Goal: Task Accomplishment & Management: Manage account settings

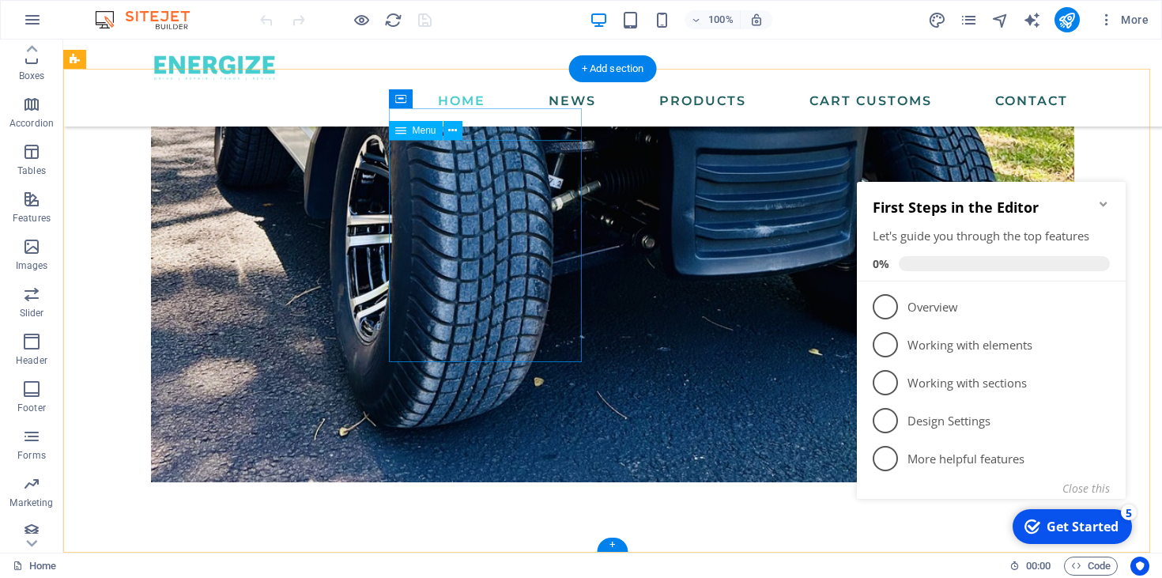
scroll to position [1945, 0]
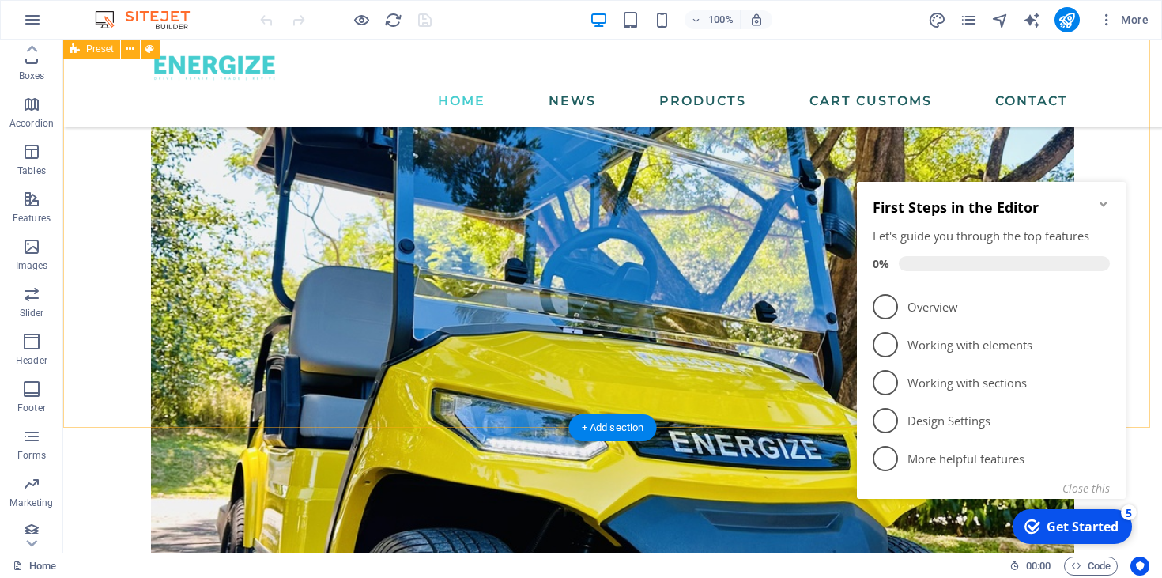
click at [1105, 202] on icon "Minimize checklist" at bounding box center [1103, 204] width 13 height 13
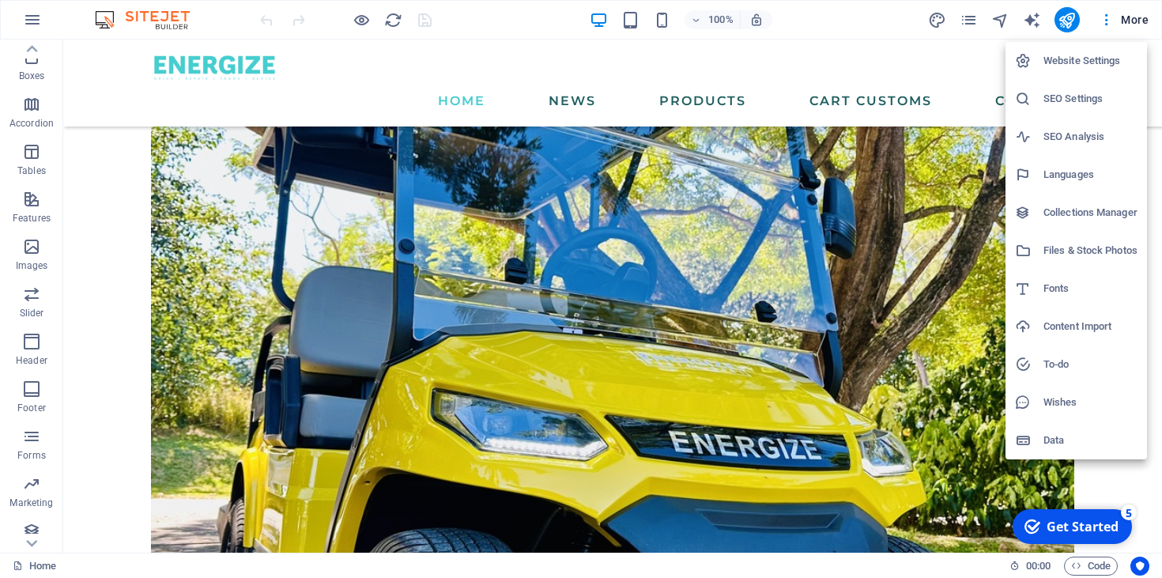
click at [1076, 98] on h6 "SEO Settings" at bounding box center [1090, 98] width 94 height 19
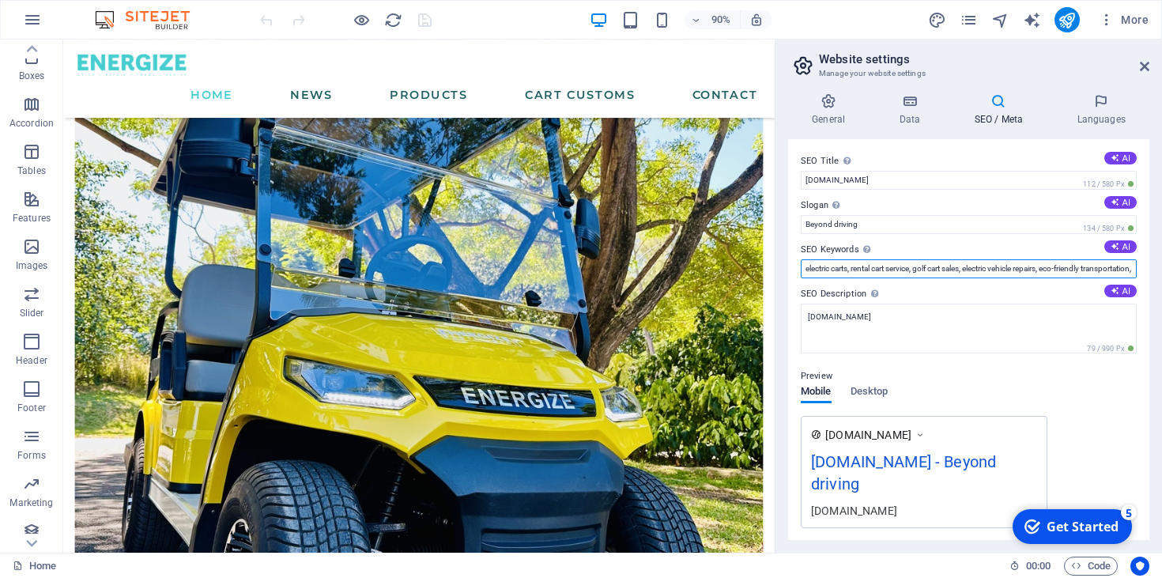
click at [937, 267] on input "electric carts, rental cart service, golf cart sales, electric vehicle repairs,…" at bounding box center [969, 268] width 336 height 19
click at [1116, 246] on button "AI" at bounding box center [1120, 246] width 32 height 13
type input "electric carts, rental cart service, sustainable mobility solutions, refurbishi…"
click at [920, 268] on input "electric carts, rental cart service, sustainable mobility solutions, refurbishi…" at bounding box center [969, 268] width 336 height 19
click at [1119, 289] on button "AI" at bounding box center [1120, 291] width 32 height 13
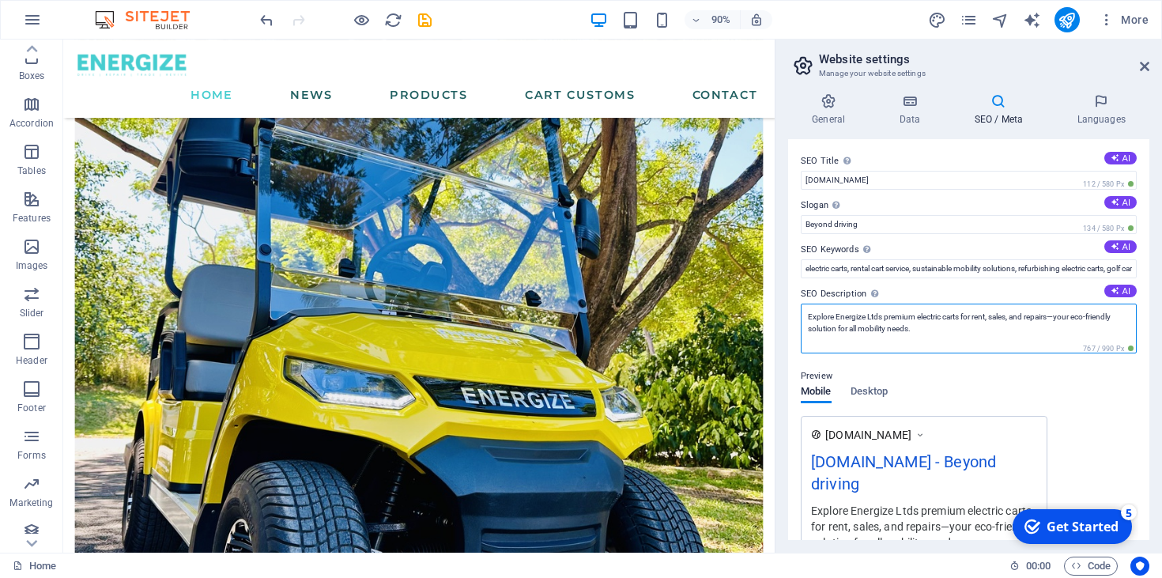
click at [882, 315] on textarea "Explore Energize Ltds premium electric carts for rent, sales, and repairs—your …" at bounding box center [969, 329] width 336 height 50
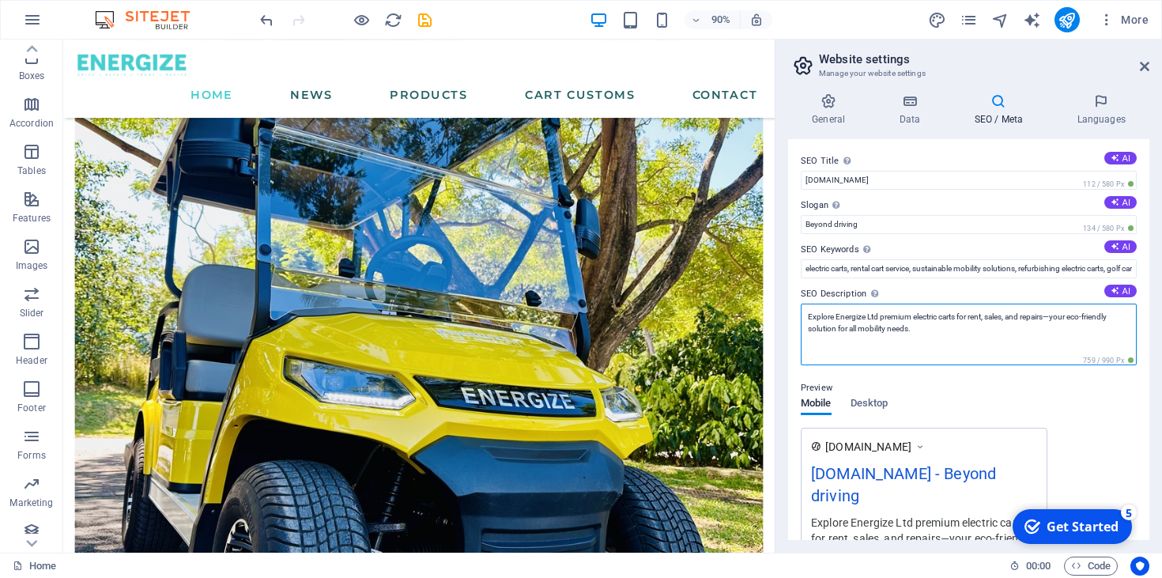
click at [971, 330] on textarea "Explore Energize Ltd premium electric carts for rent, sales, and repairs—your e…" at bounding box center [969, 335] width 336 height 62
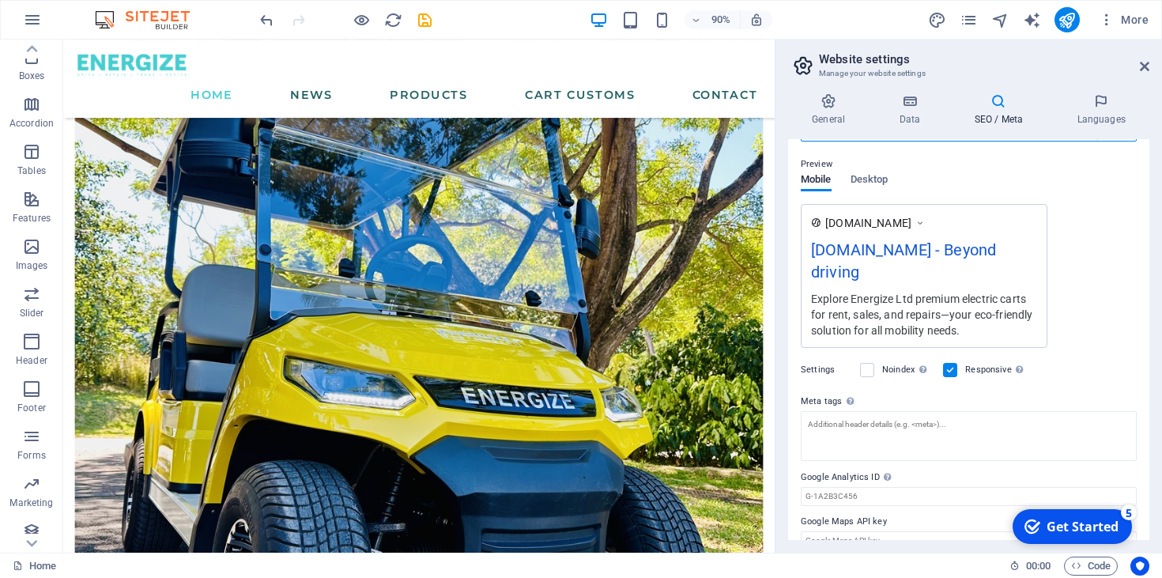
scroll to position [0, 0]
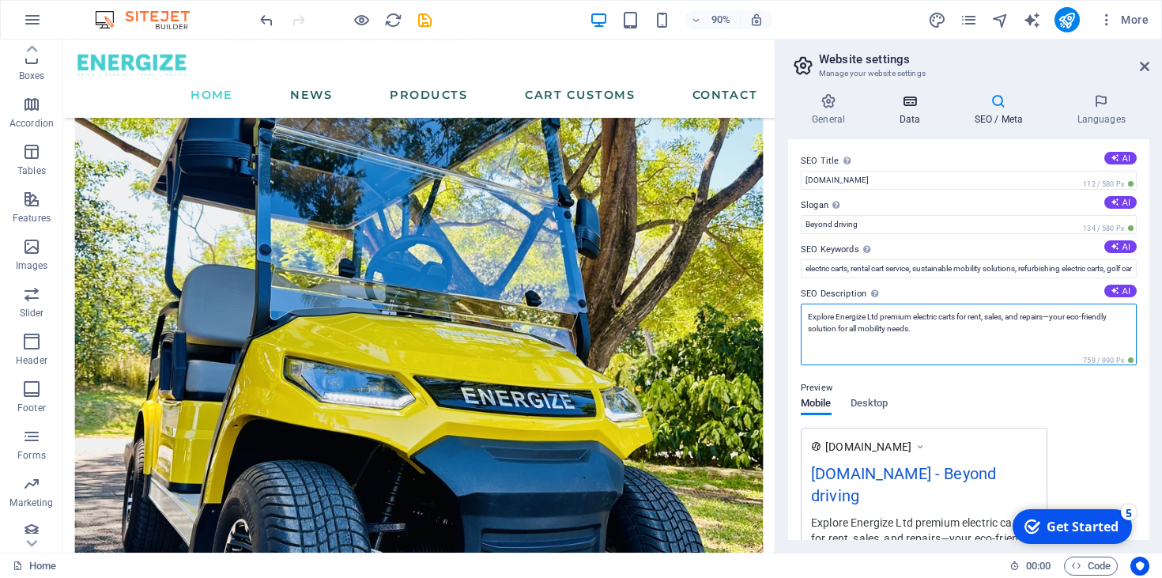
type textarea "Explore Energize Ltd premium electric carts for rent, sales, and repairs—your e…"
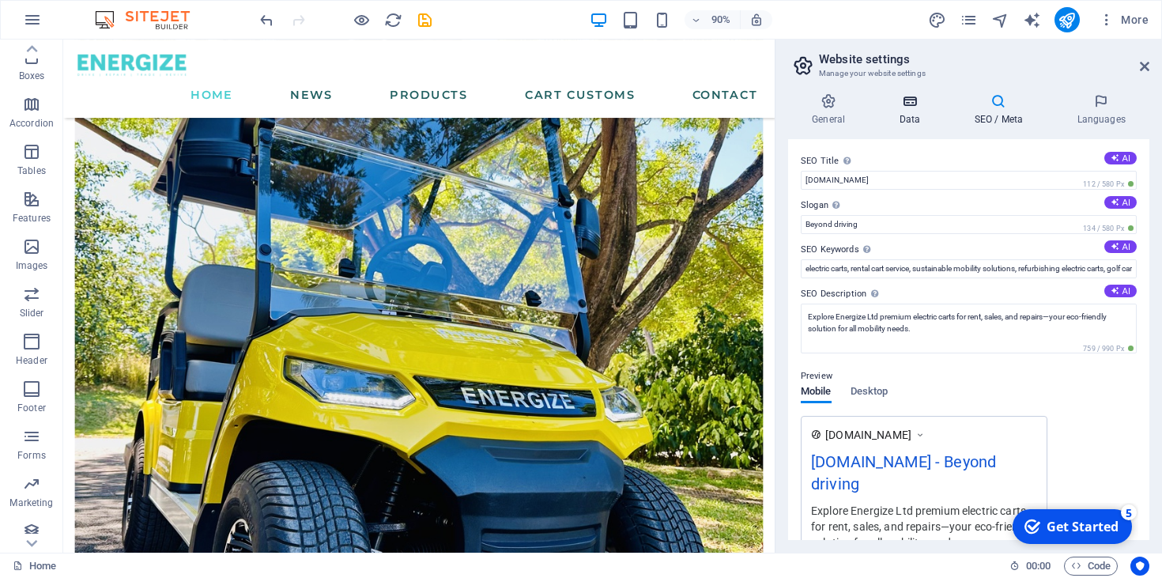
click at [911, 107] on icon at bounding box center [909, 101] width 69 height 16
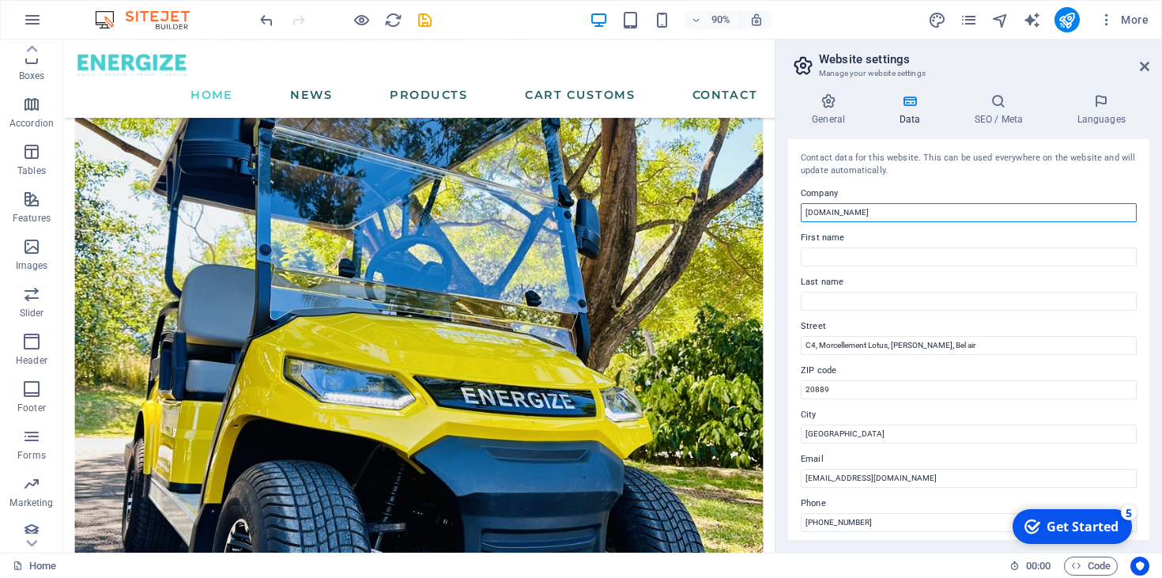
drag, startPoint x: 907, startPoint y: 213, endPoint x: 781, endPoint y: 211, distance: 126.5
type input "Energize Ltd"
click at [839, 111] on h4 "General" at bounding box center [831, 109] width 87 height 33
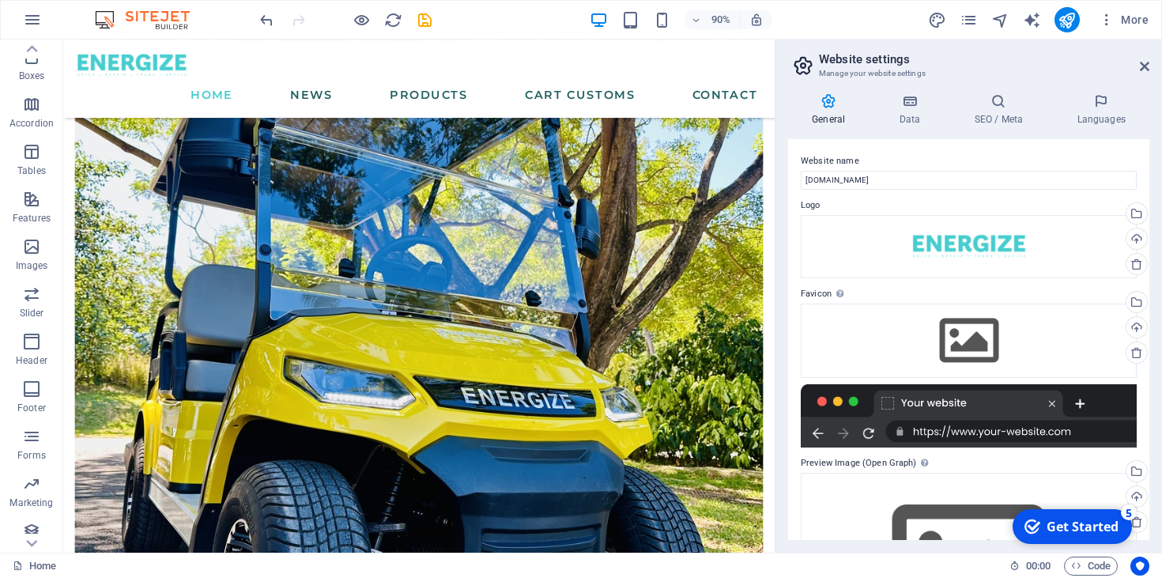
click at [839, 111] on h4 "General" at bounding box center [831, 109] width 87 height 33
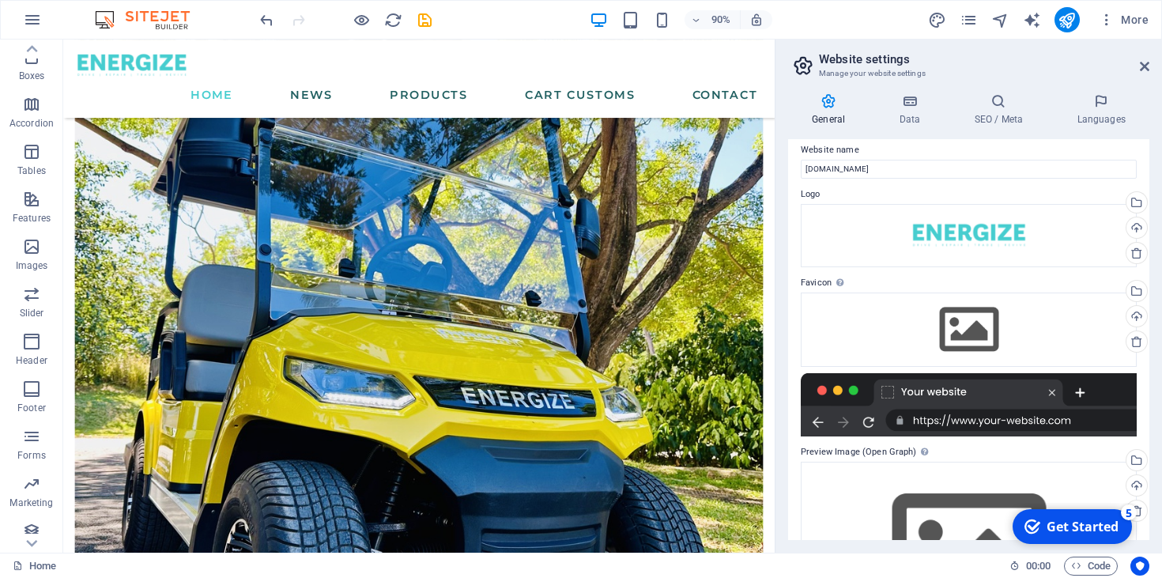
scroll to position [126, 0]
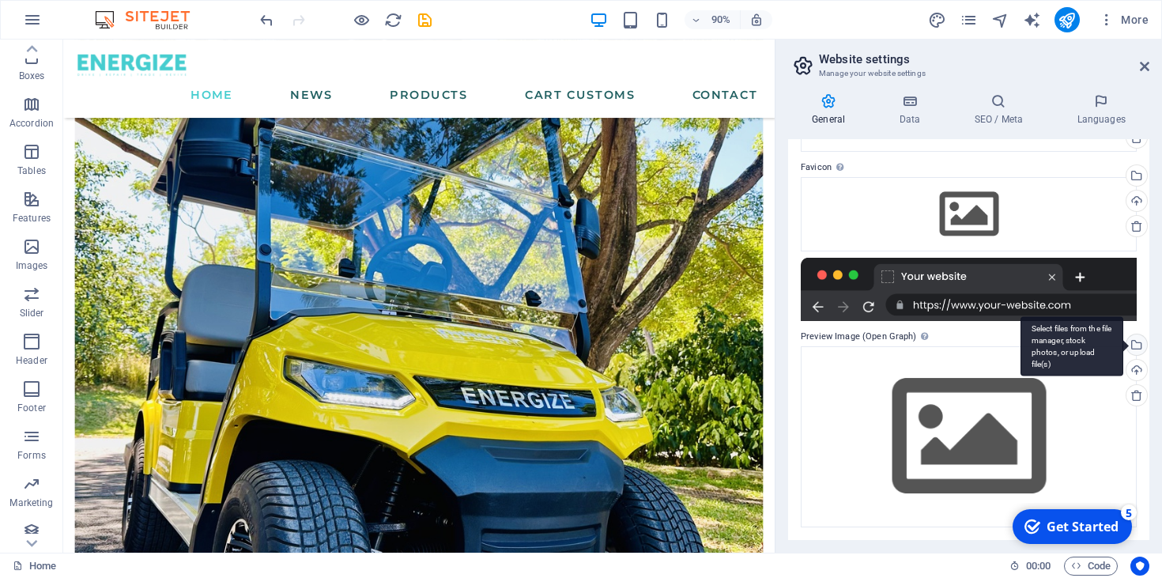
click at [1133, 344] on div "Select files from the file manager, stock photos, or upload file(s)" at bounding box center [1135, 346] width 24 height 24
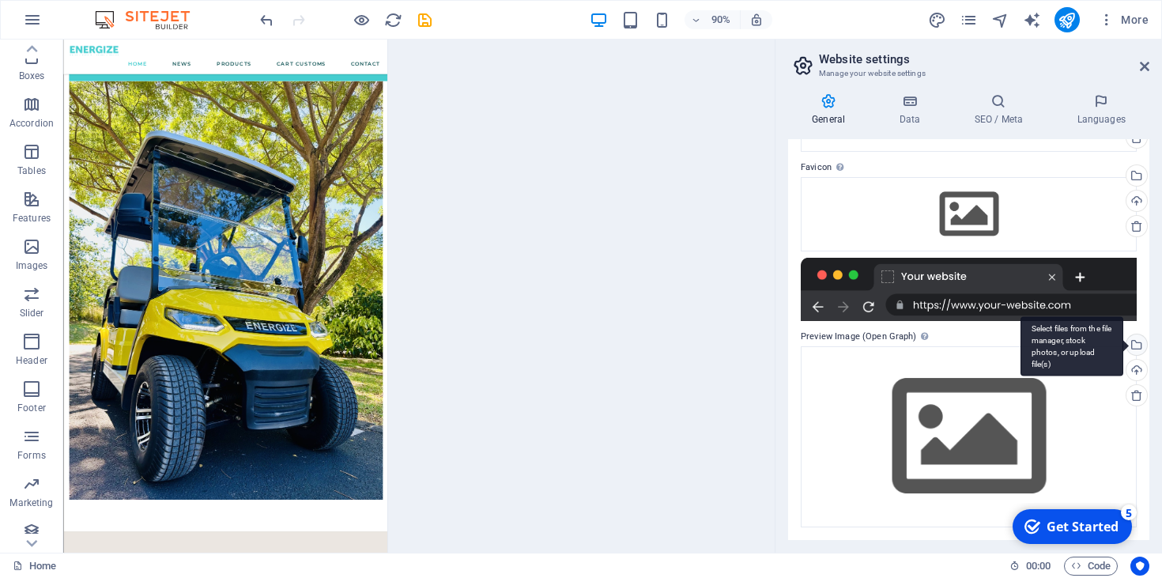
click at [1133, 344] on body "energize.mu Home Favorites Elements Columns Content Boxes Accordion Tables Feat…" at bounding box center [581, 289] width 1162 height 578
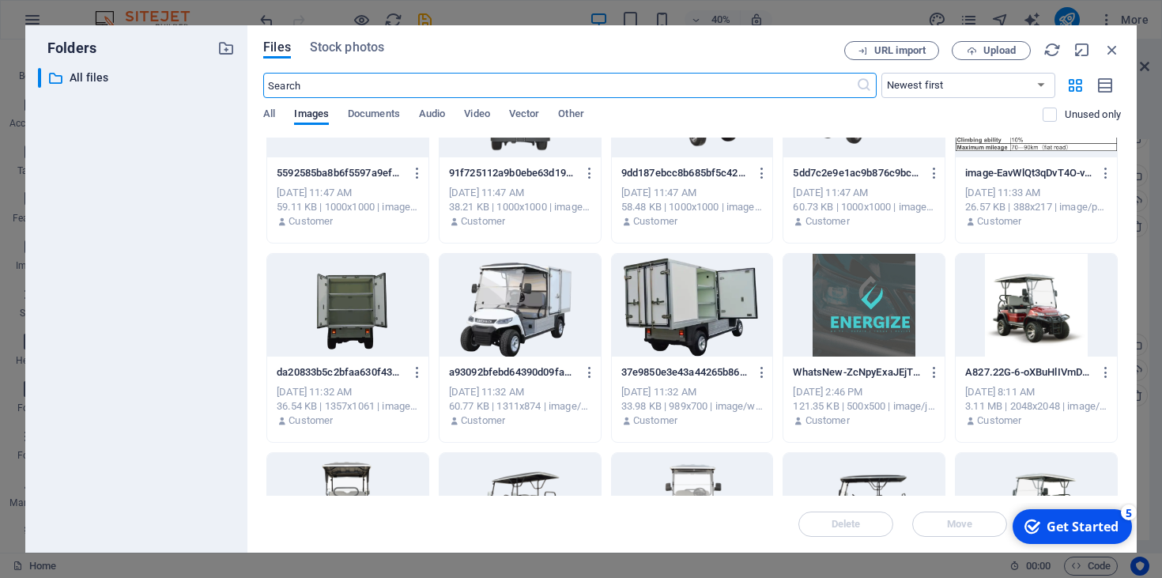
scroll to position [485, 0]
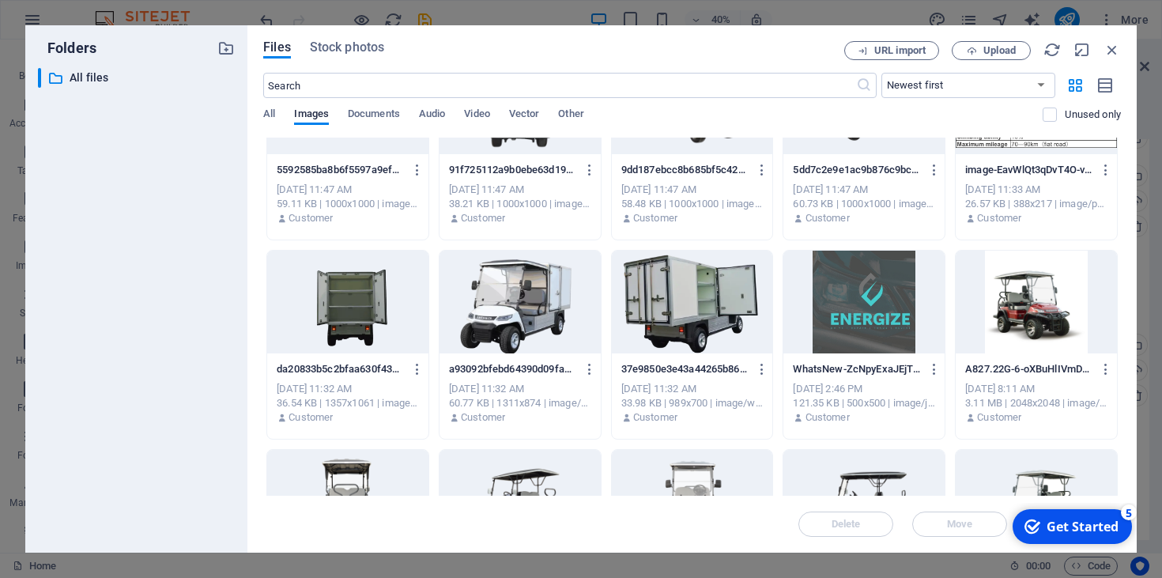
click at [849, 306] on div at bounding box center [863, 302] width 161 height 103
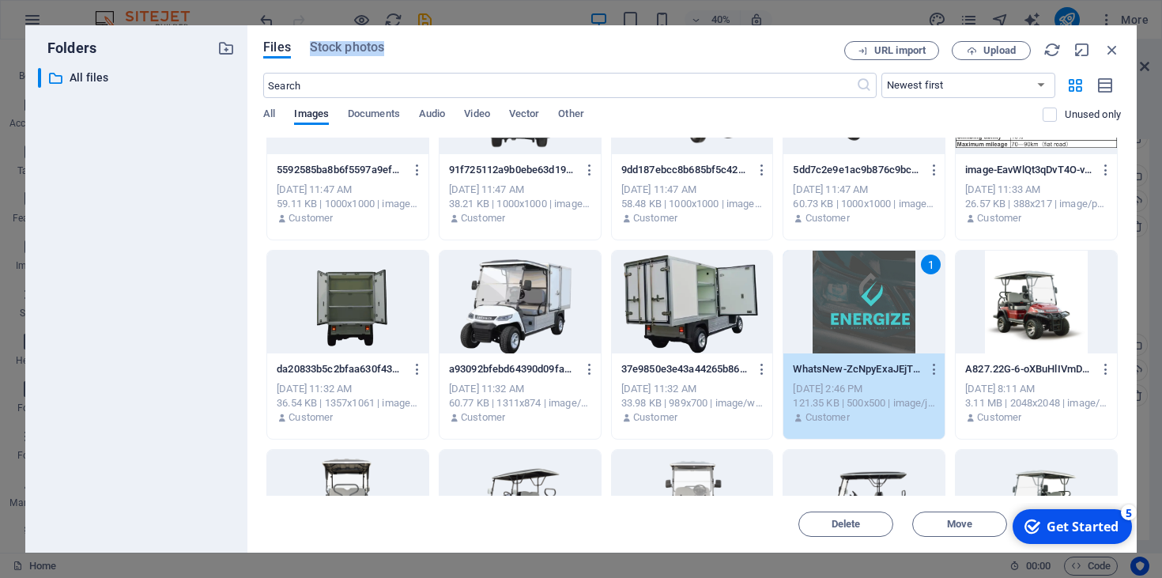
drag, startPoint x: 781, startPoint y: 46, endPoint x: 751, endPoint y: 9, distance: 47.2
click at [751, 9] on div "Folders ​ All files All files Files Stock photos URL import Upload ​ Newest fir…" at bounding box center [581, 289] width 1162 height 578
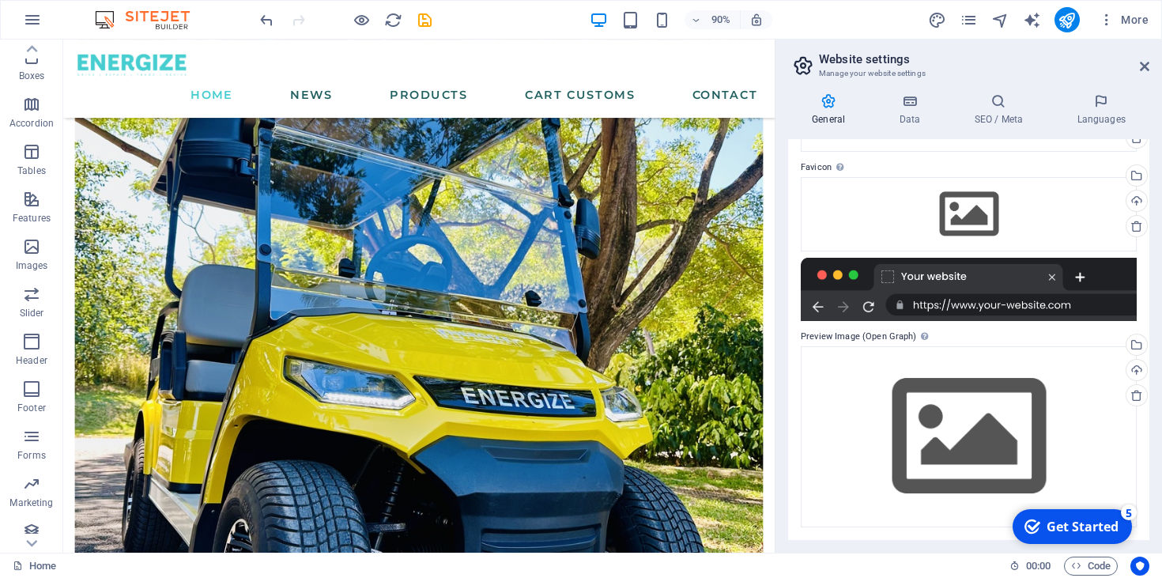
click at [1064, 526] on div "Get Started" at bounding box center [1082, 526] width 72 height 17
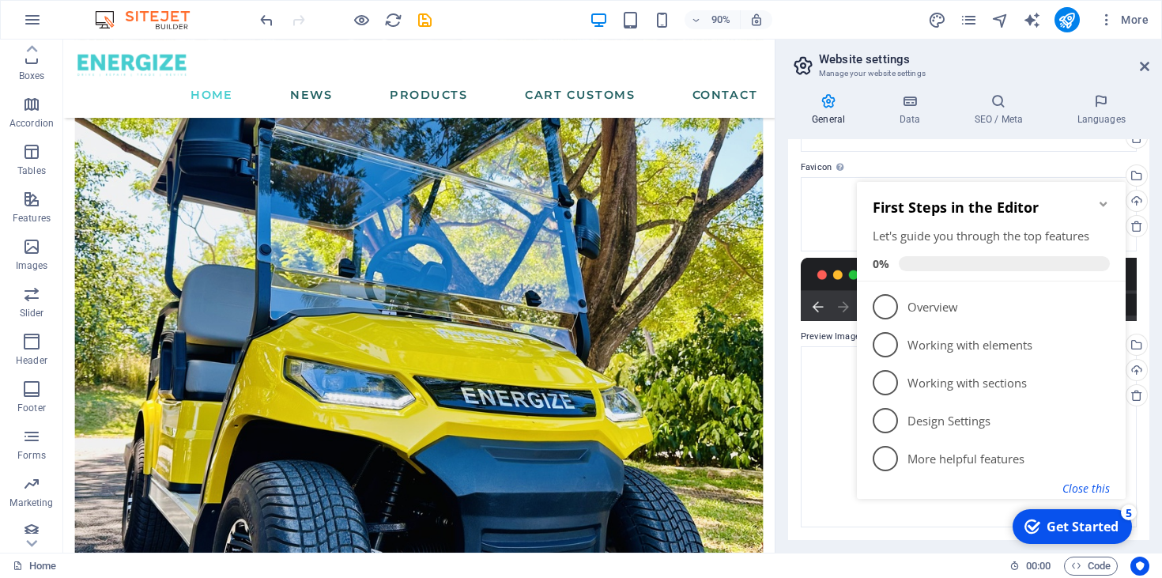
click at [1087, 488] on button "Close this" at bounding box center [1085, 488] width 47 height 15
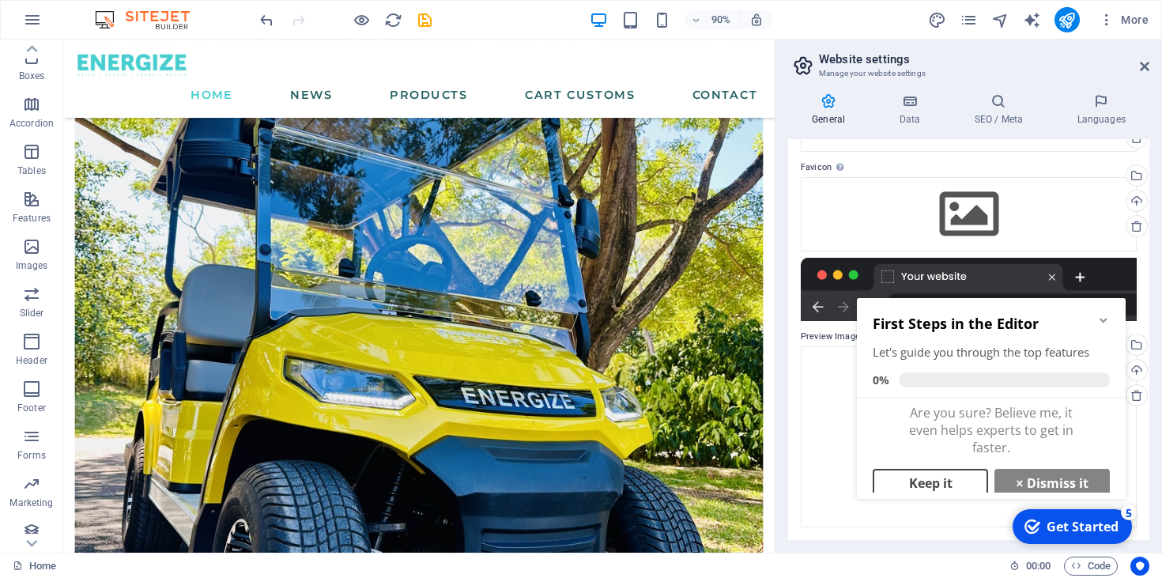
click at [937, 473] on link "Keep it" at bounding box center [930, 483] width 115 height 28
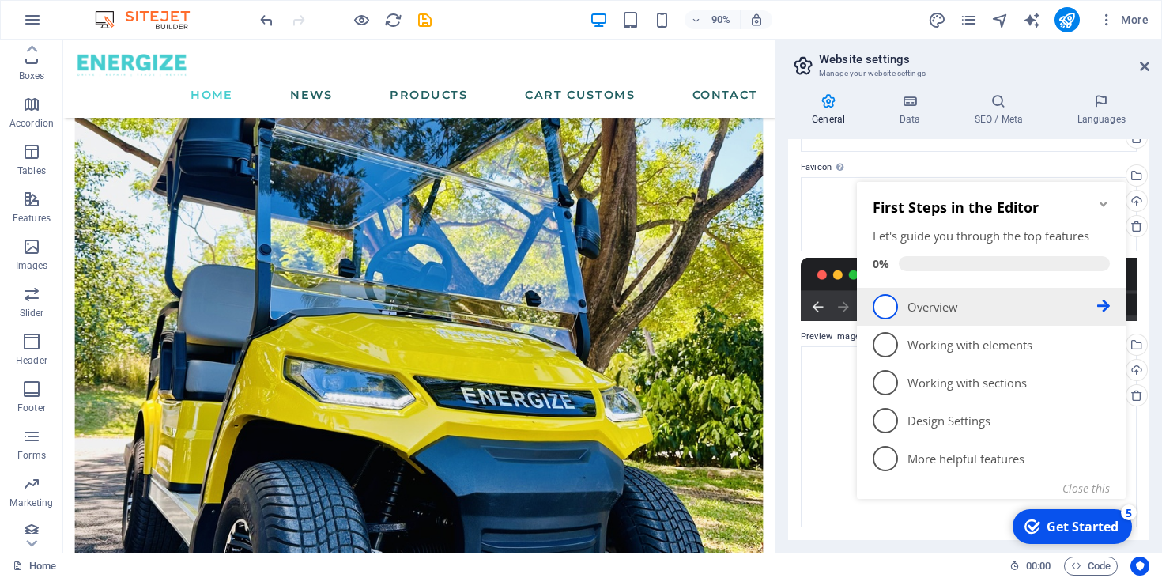
click at [1107, 307] on icon at bounding box center [1103, 306] width 13 height 13
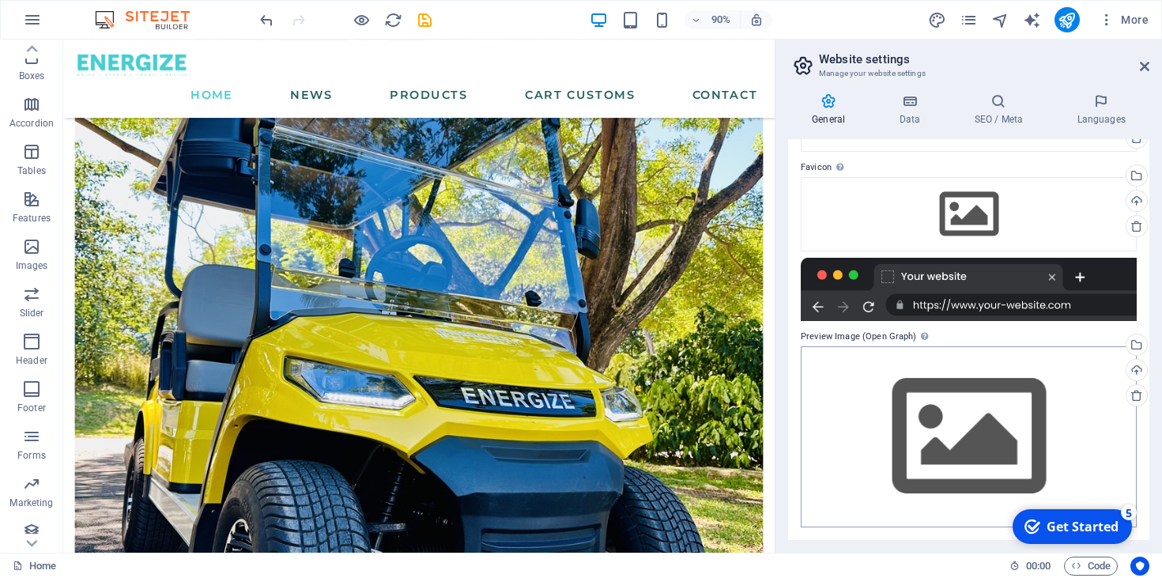
scroll to position [0, 0]
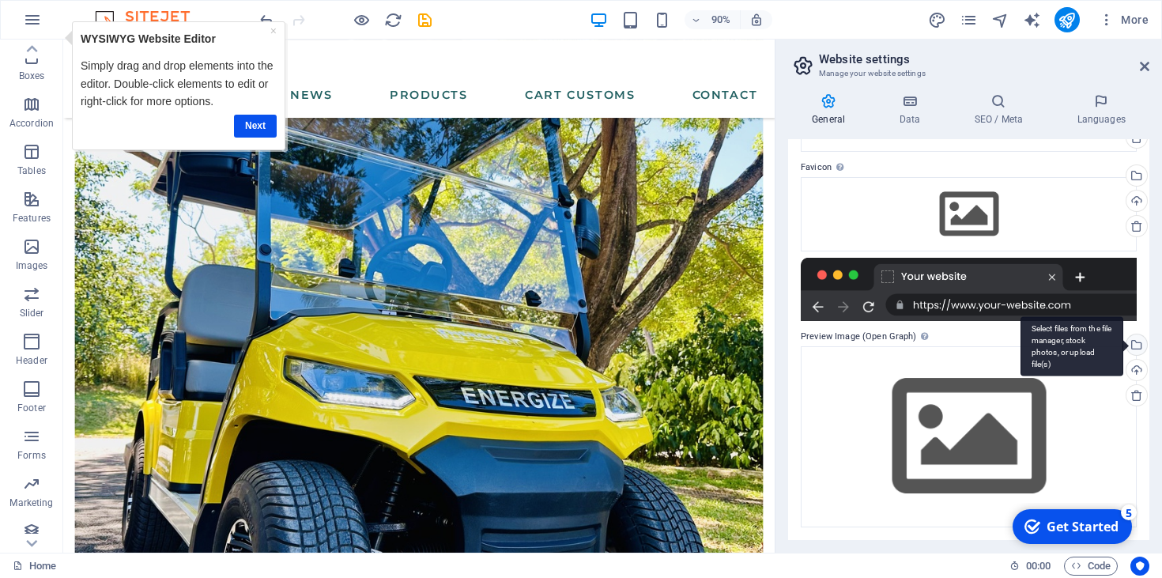
click at [1135, 349] on div "Select files from the file manager, stock photos, or upload file(s)" at bounding box center [1135, 346] width 24 height 24
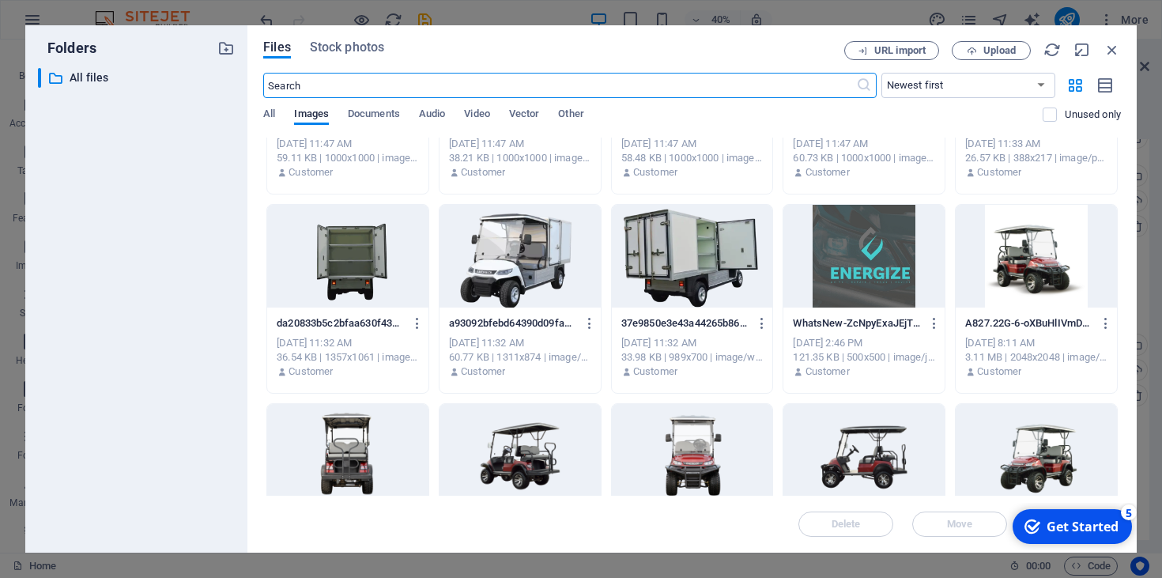
scroll to position [564, 0]
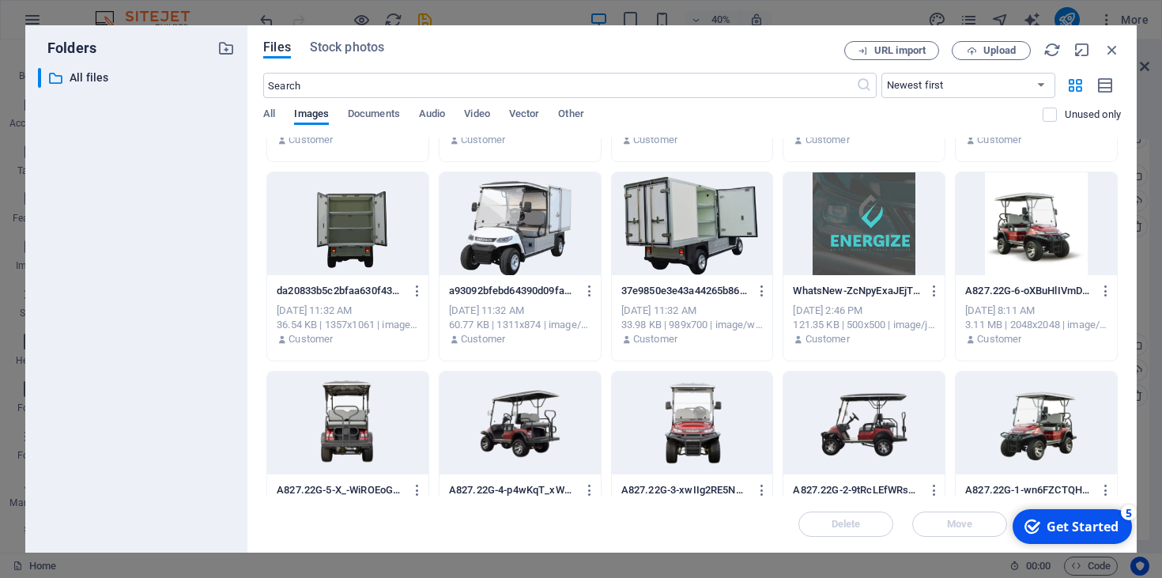
click at [860, 221] on div at bounding box center [863, 223] width 161 height 103
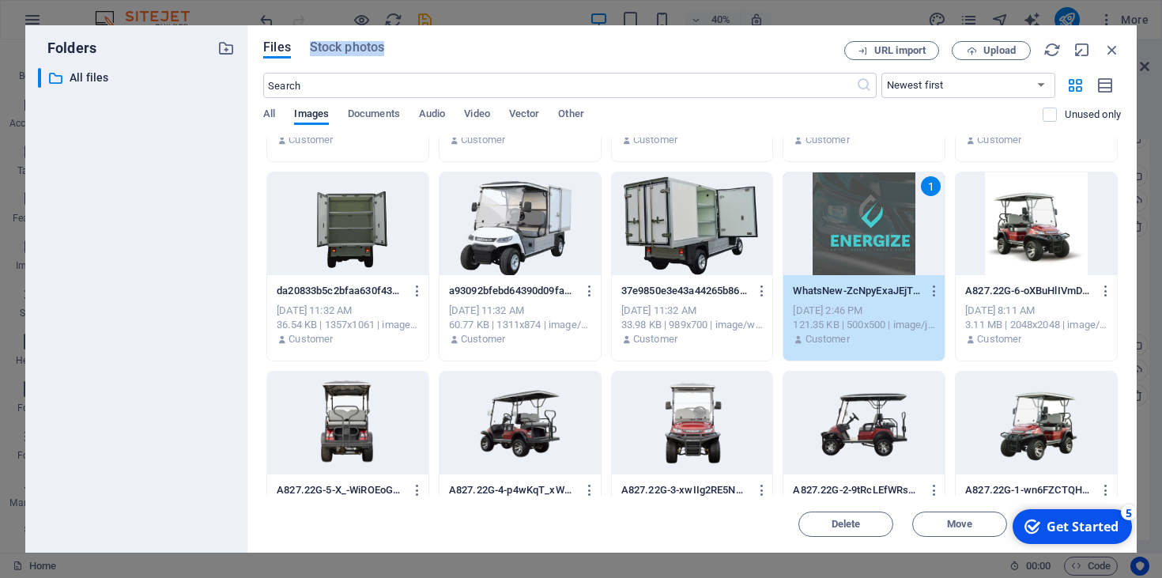
drag, startPoint x: 788, startPoint y: 40, endPoint x: 694, endPoint y: 17, distance: 96.8
click at [694, 17] on div "Folders ​ All files All files Files Stock photos URL import Upload ​ Newest fir…" at bounding box center [581, 289] width 1162 height 578
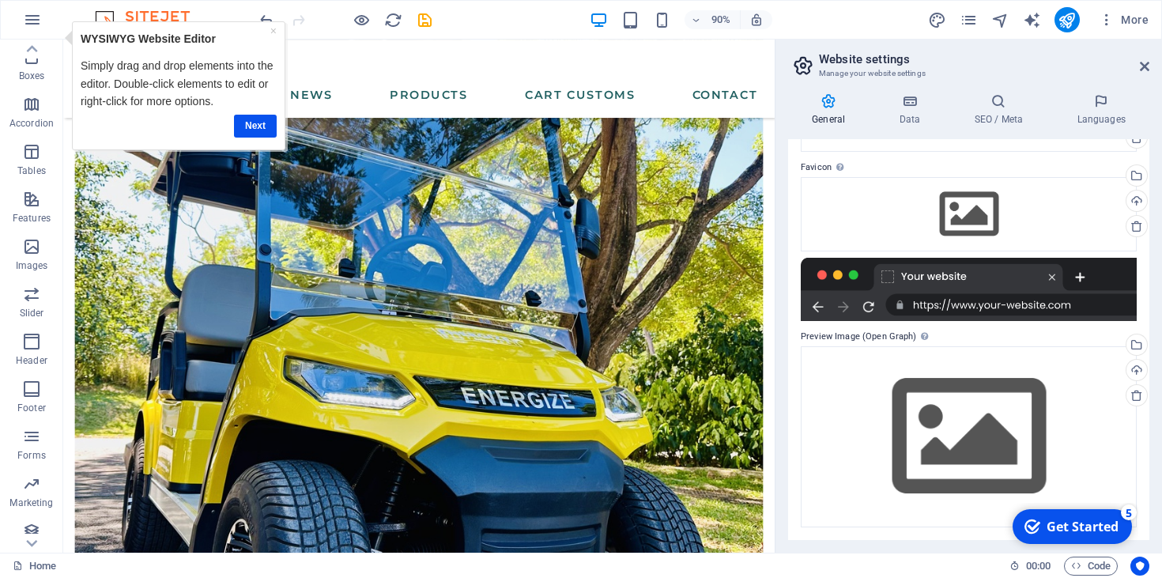
click at [1058, 530] on div "Get Started" at bounding box center [1082, 526] width 72 height 17
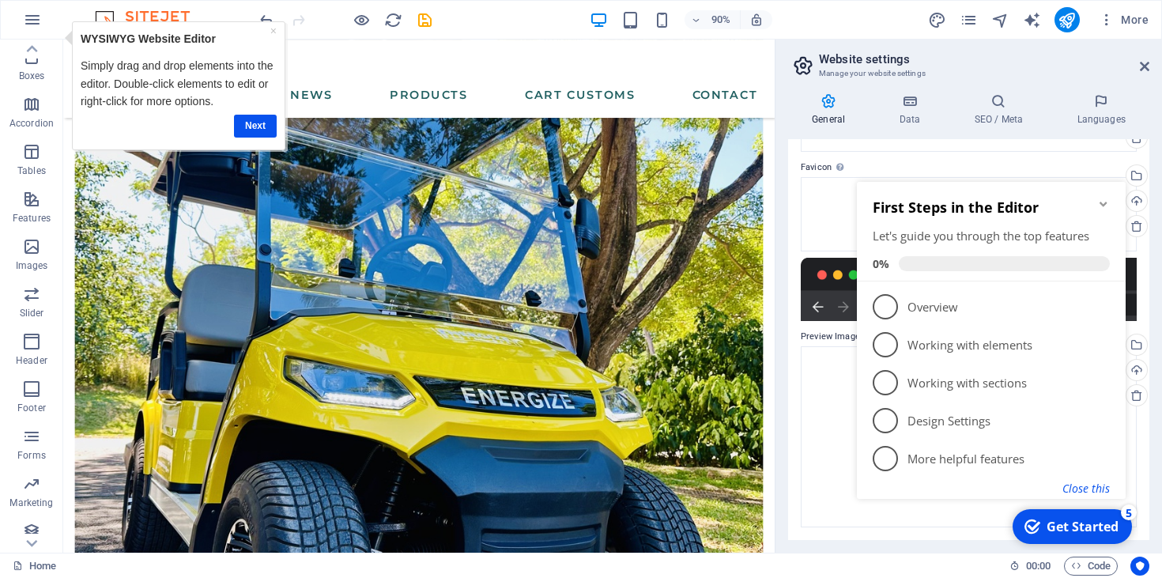
click at [1065, 492] on button "Close this" at bounding box center [1085, 488] width 47 height 15
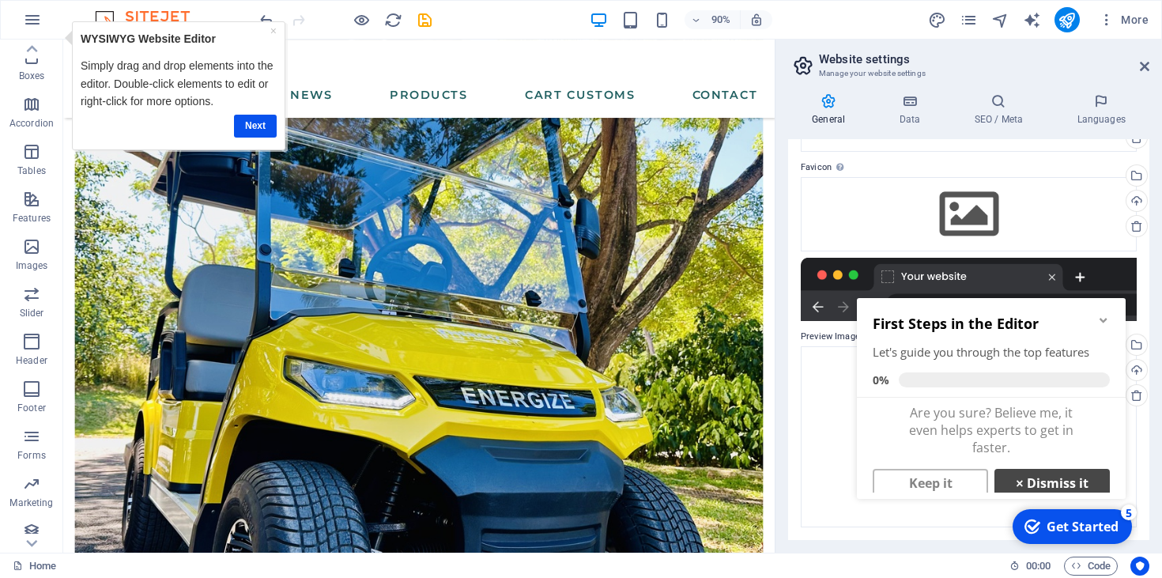
click at [1039, 484] on link "× Dismiss it" at bounding box center [1051, 483] width 115 height 28
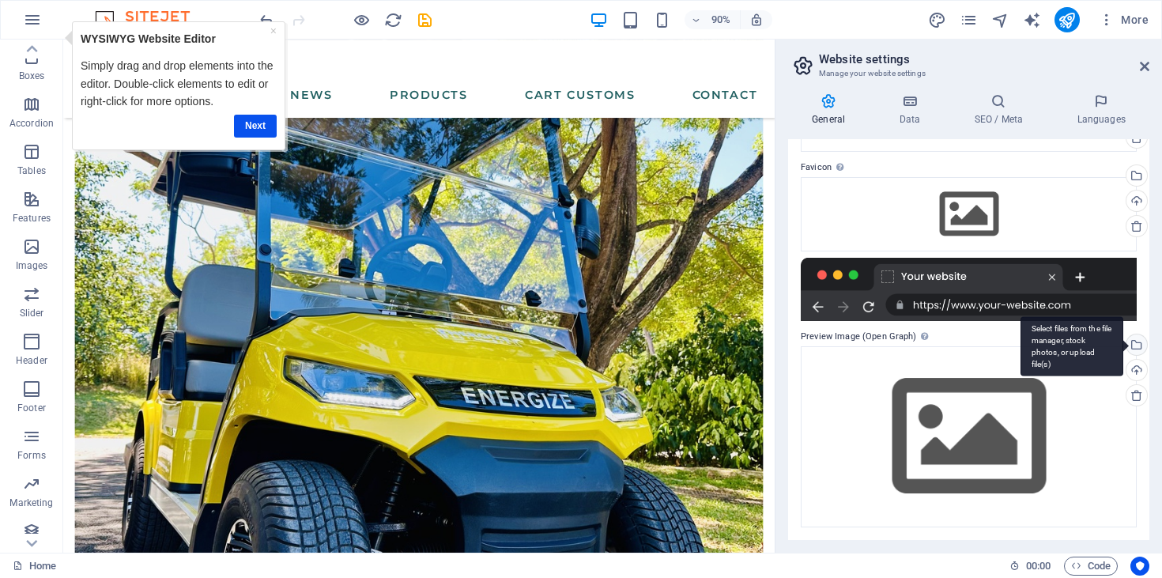
click at [1133, 348] on div "Select files from the file manager, stock photos, or upload file(s)" at bounding box center [1135, 346] width 24 height 24
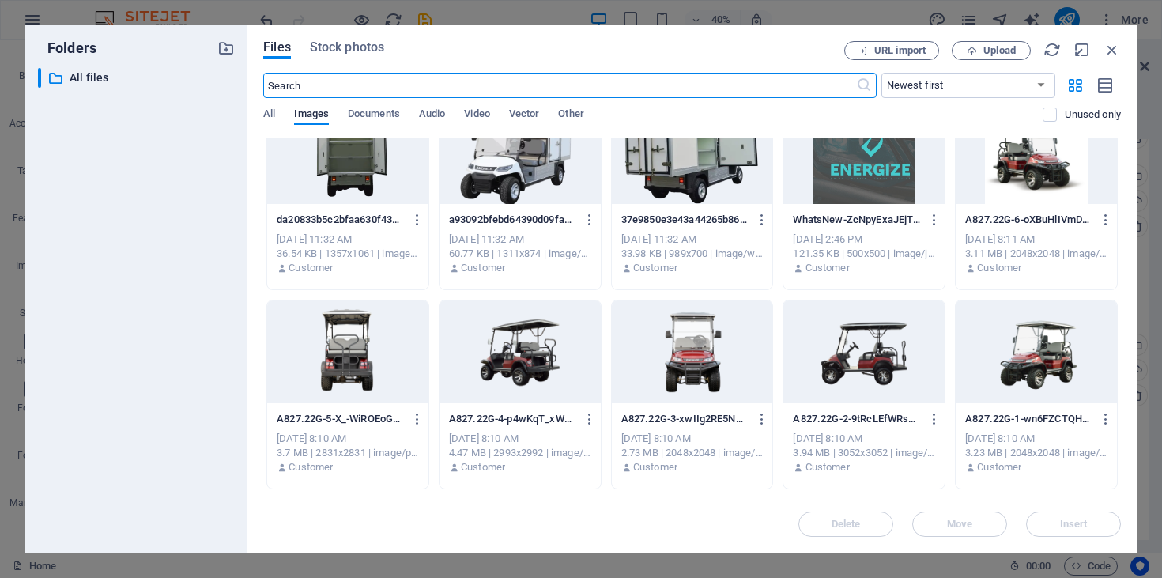
scroll to position [527, 0]
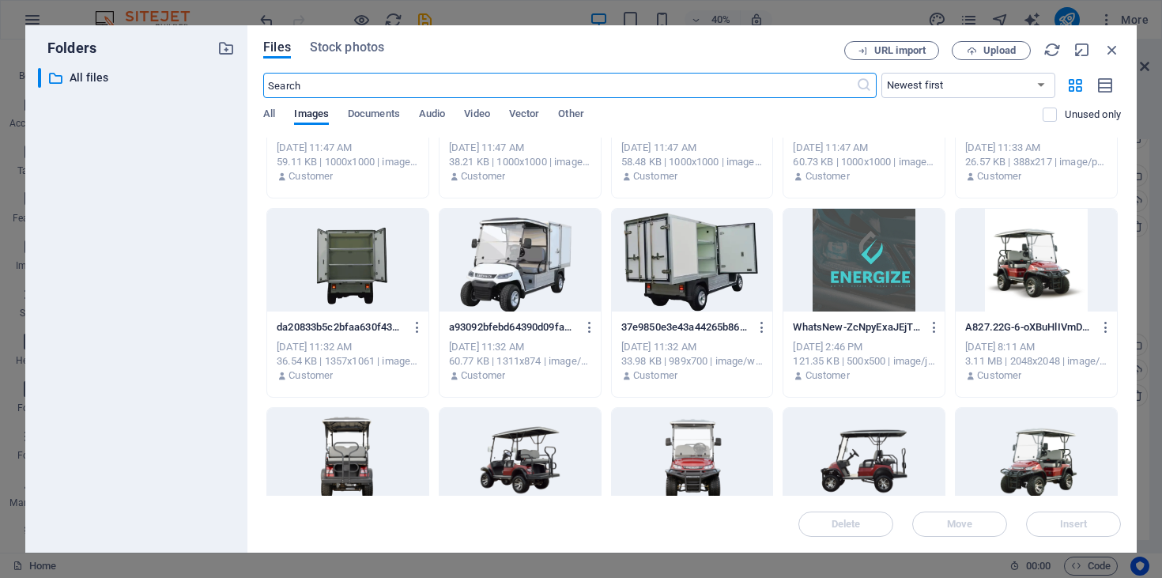
click at [839, 273] on div at bounding box center [863, 260] width 161 height 103
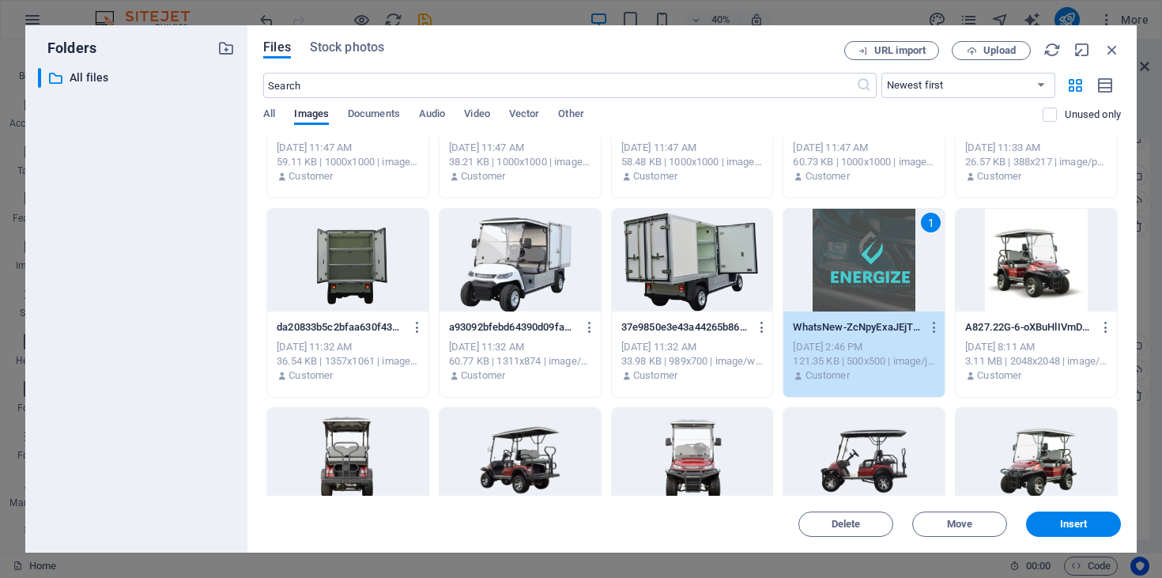
click at [839, 273] on div "1" at bounding box center [863, 260] width 161 height 103
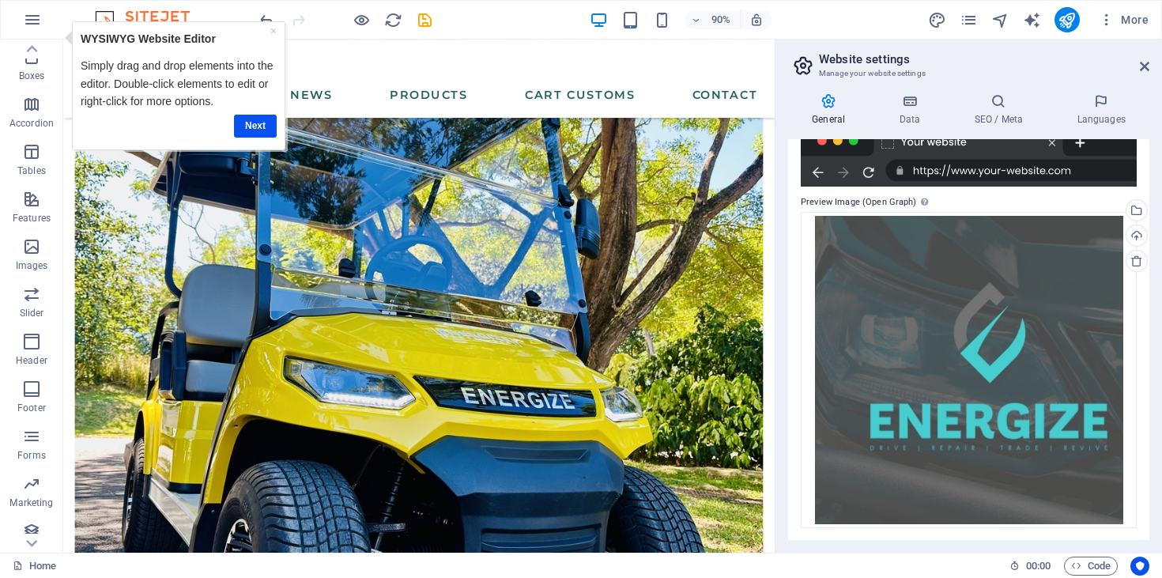
scroll to position [0, 0]
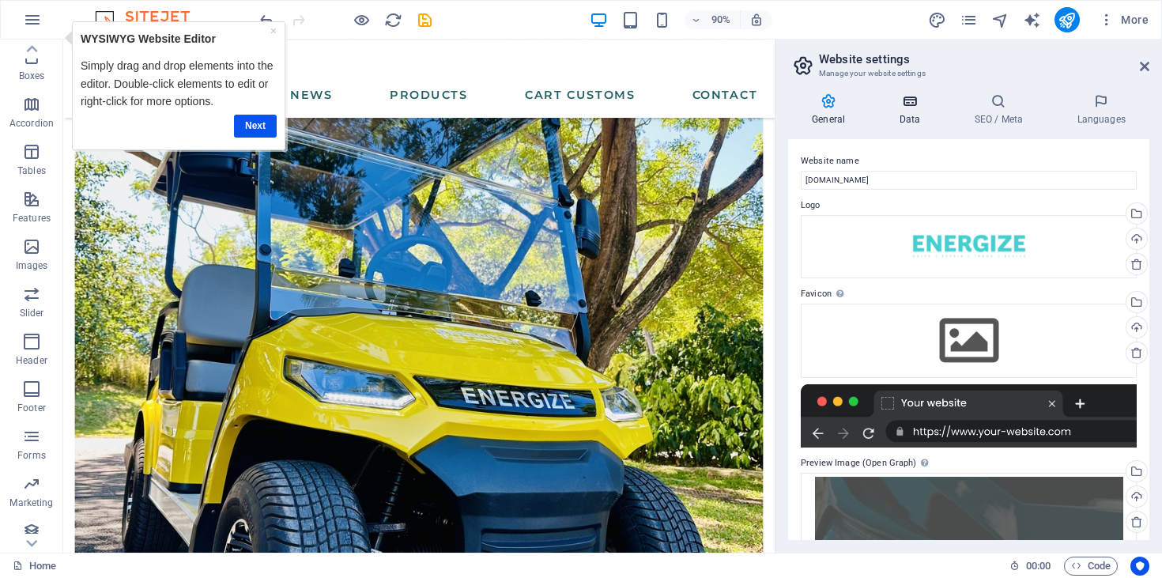
click at [923, 101] on icon at bounding box center [909, 101] width 69 height 16
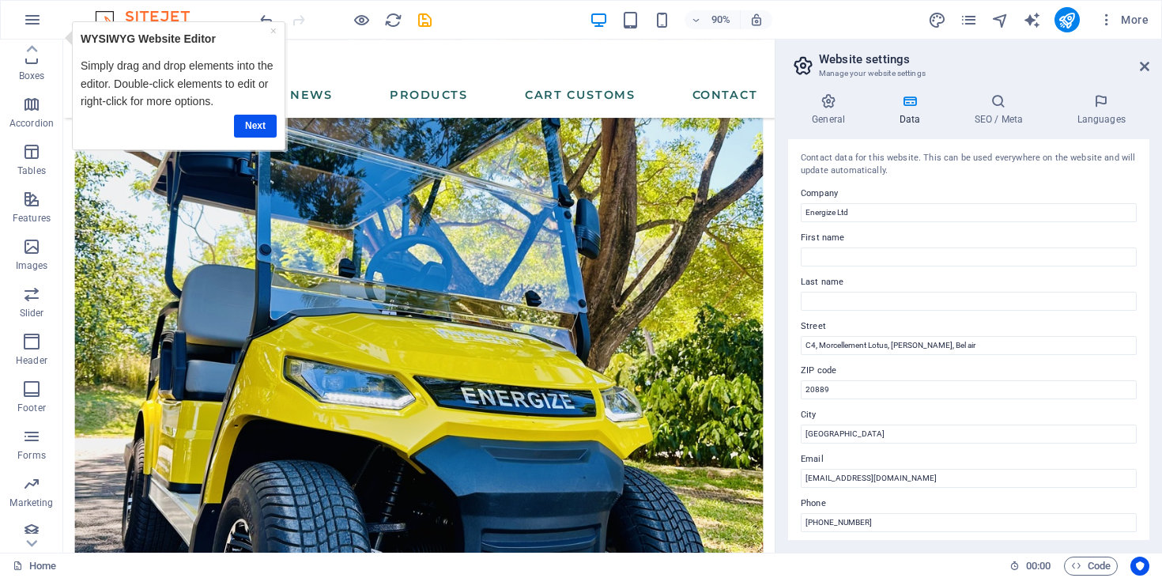
scroll to position [357, 0]
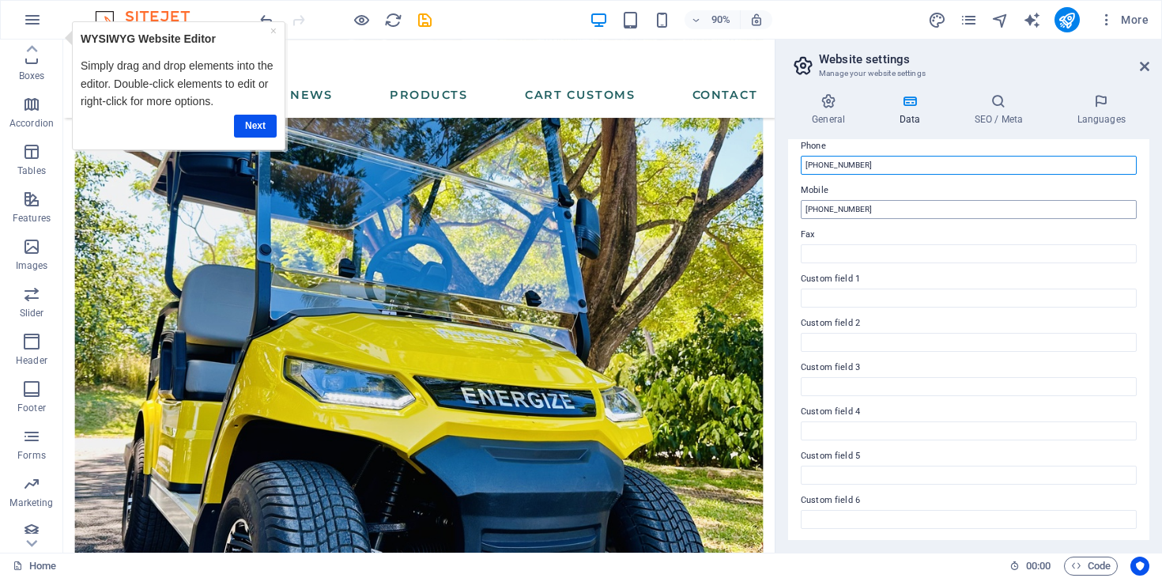
type input "[PHONE_NUMBER]"
click at [824, 209] on input "+2305252 5262" at bounding box center [969, 209] width 336 height 19
type input "[PHONE_NUMBER]"
click at [1001, 115] on h4 "SEO / Meta" at bounding box center [1001, 109] width 103 height 33
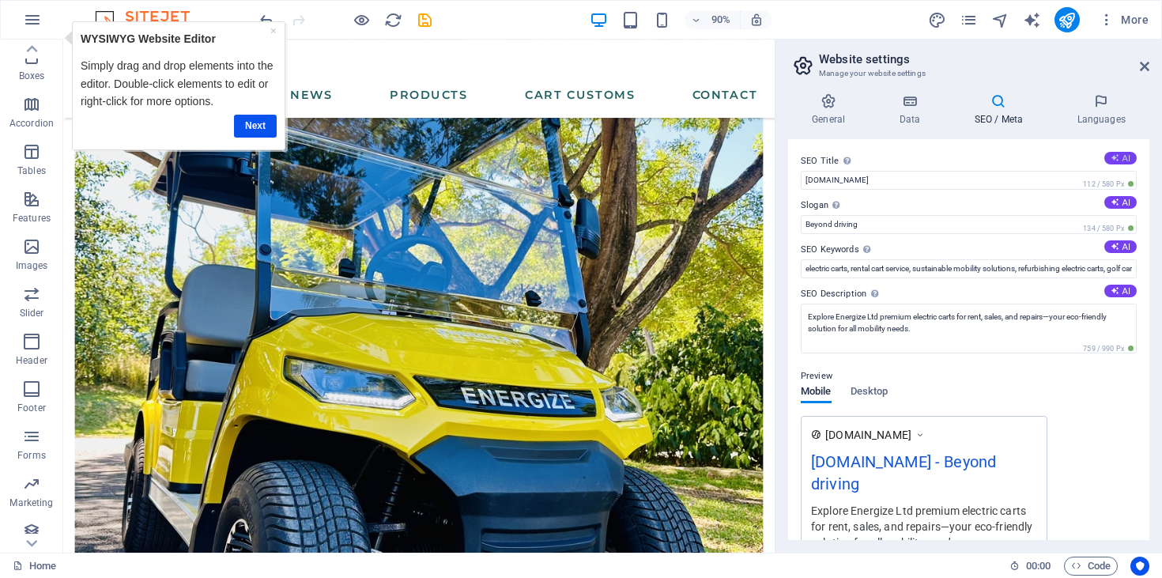
click at [1115, 159] on icon at bounding box center [1115, 157] width 9 height 9
drag, startPoint x: 1032, startPoint y: 221, endPoint x: 840, endPoint y: 203, distance: 192.9
click at [1111, 154] on icon at bounding box center [1115, 157] width 9 height 9
click at [1113, 153] on button "AI" at bounding box center [1120, 158] width 32 height 13
click at [1116, 157] on button "AI" at bounding box center [1120, 158] width 32 height 13
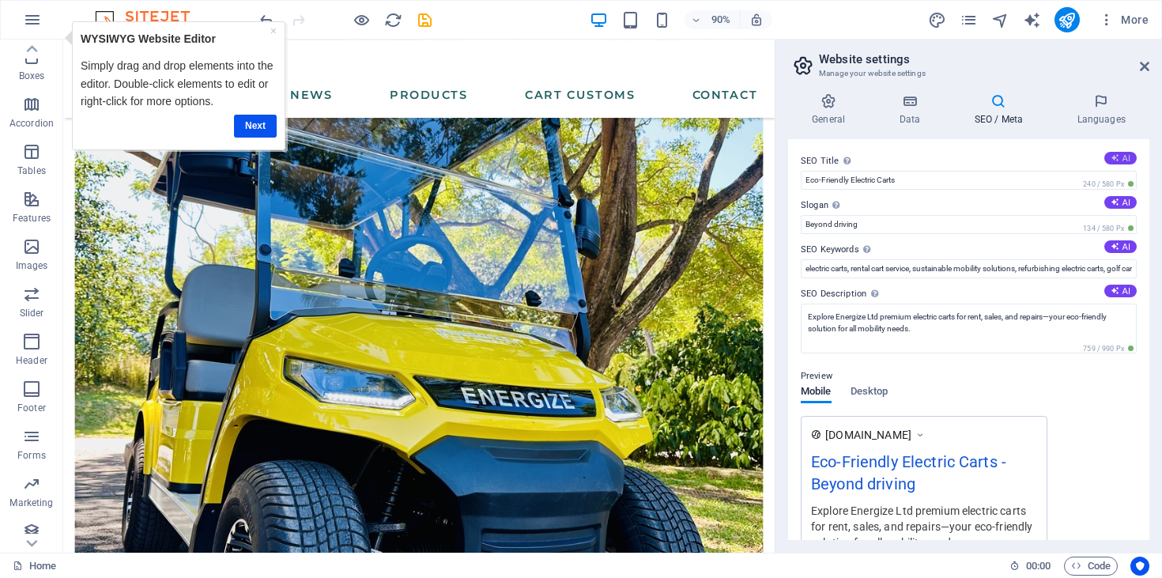
click at [1116, 157] on button "AI" at bounding box center [1120, 158] width 32 height 13
type input "Energize Ltd: Electric Cart Solutions"
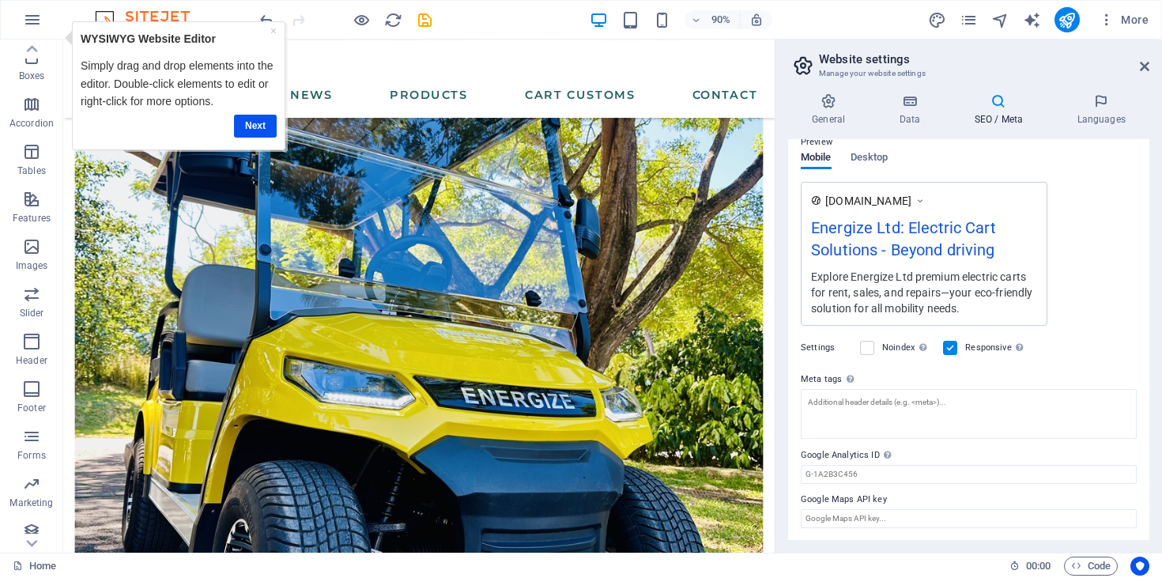
scroll to position [0, 0]
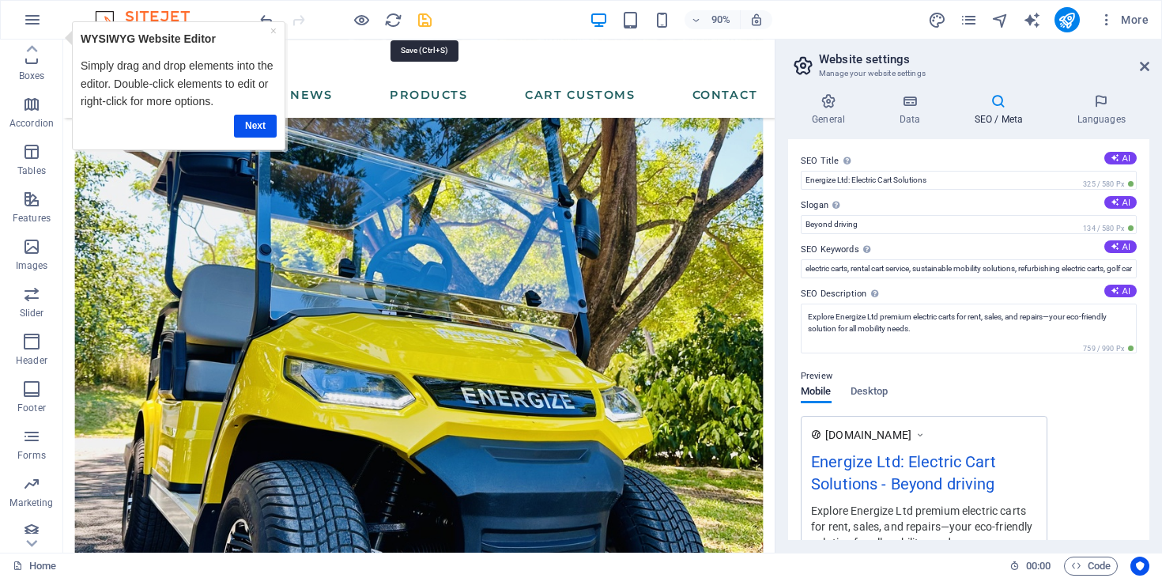
click at [0, 0] on icon "save" at bounding box center [0, 0] width 0 height 0
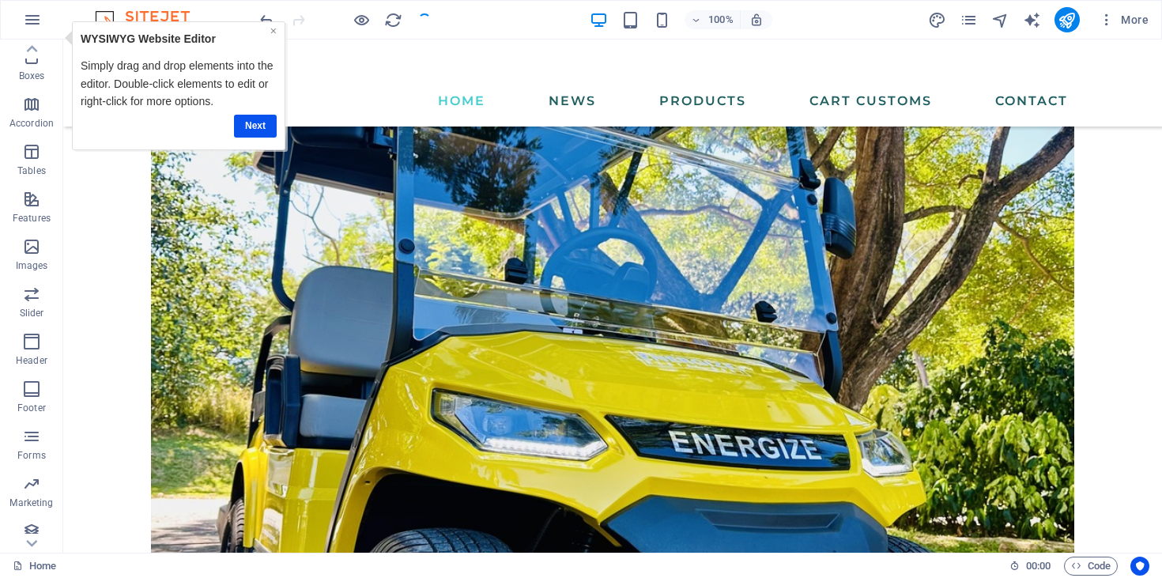
click at [274, 32] on link "×" at bounding box center [273, 31] width 6 height 13
